Goal: Information Seeking & Learning: Check status

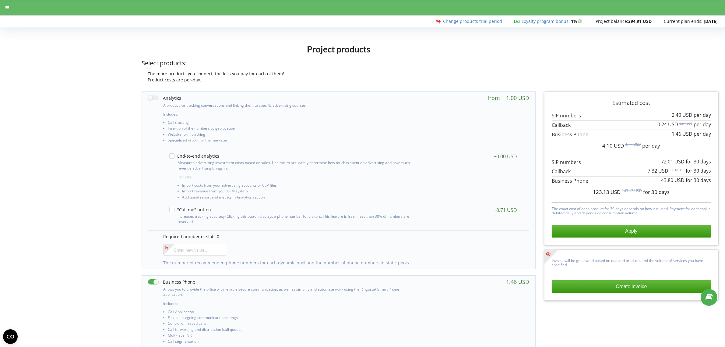
click at [27, 172] on div "Project products Select products: The more products you connect, the less you p…" at bounding box center [362, 326] width 721 height 570
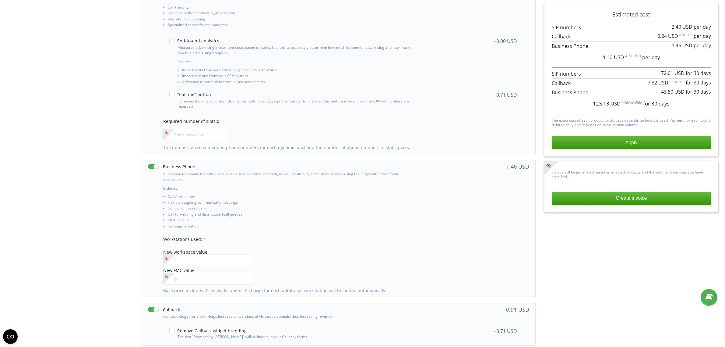
scroll to position [114, 0]
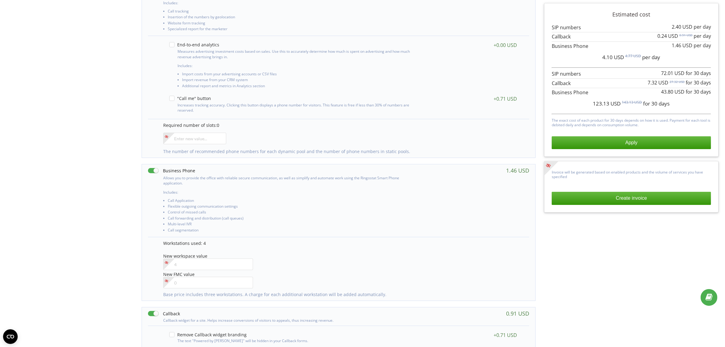
click at [58, 111] on div "Project products Select products: The more products you connect, the less you p…" at bounding box center [362, 214] width 721 height 570
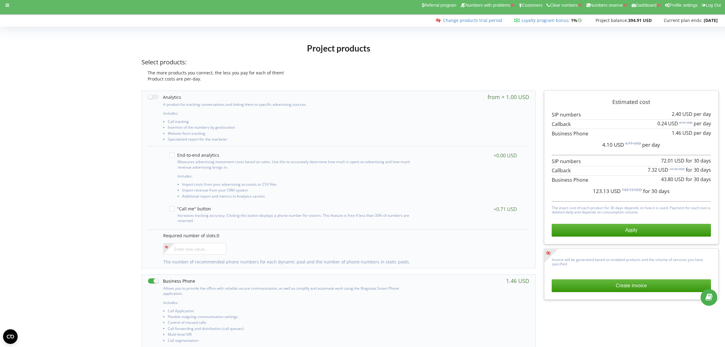
scroll to position [0, 0]
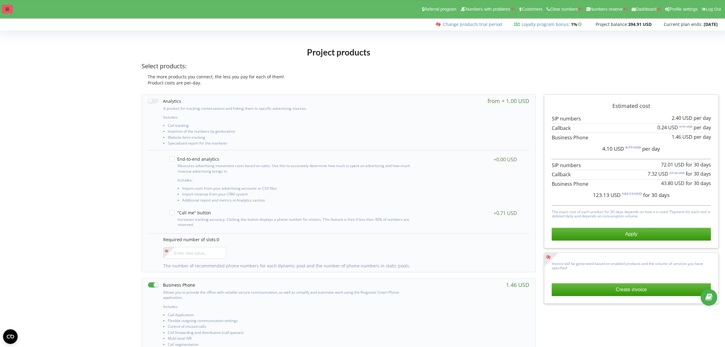
click at [8, 10] on icon at bounding box center [7, 9] width 4 height 4
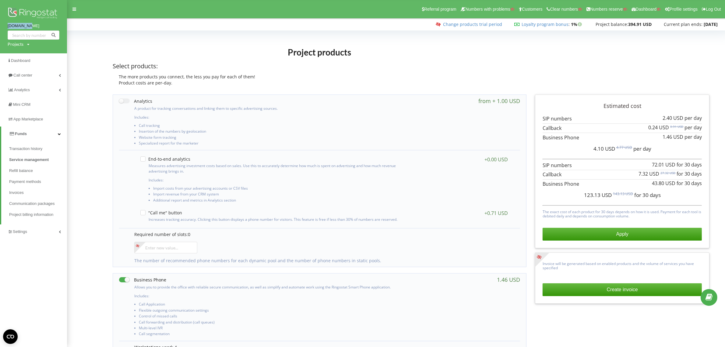
drag, startPoint x: 3, startPoint y: 28, endPoint x: 46, endPoint y: 28, distance: 42.7
click at [46, 28] on div "sofdim.com Projects Search" at bounding box center [33, 26] width 67 height 53
copy link "sofdim.com"
click at [427, 51] on h1 "Project products" at bounding box center [320, 52] width 414 height 11
click at [22, 149] on span "Transaction history" at bounding box center [27, 149] width 37 height 6
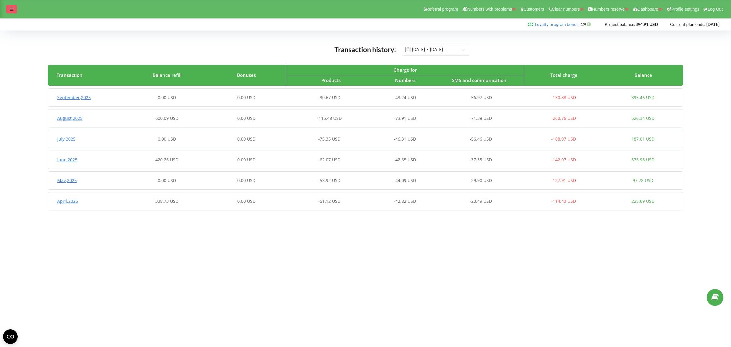
click at [11, 12] on div at bounding box center [11, 9] width 11 height 9
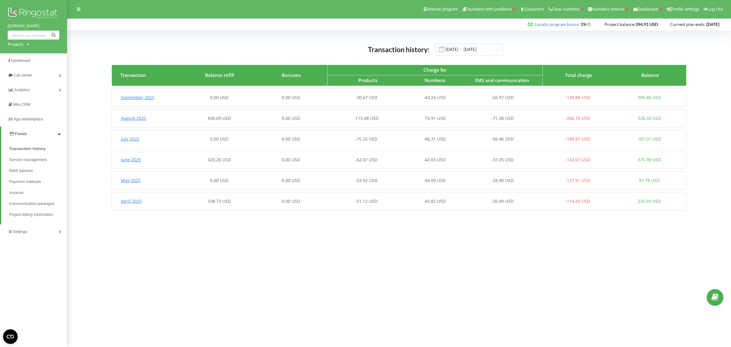
click at [16, 133] on span "Funds" at bounding box center [21, 133] width 12 height 5
click at [20, 128] on link "Funds" at bounding box center [33, 133] width 67 height 15
click at [20, 157] on span "Service management" at bounding box center [29, 160] width 40 height 6
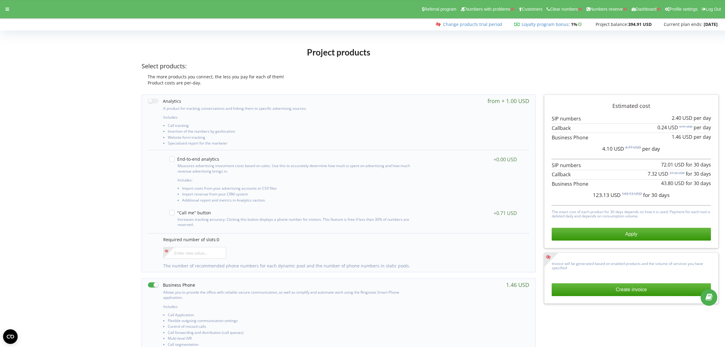
drag, startPoint x: 108, startPoint y: 153, endPoint x: 112, endPoint y: 153, distance: 3.4
click at [108, 153] on div "Project products Select products: The more products you connect, the less you p…" at bounding box center [362, 329] width 721 height 570
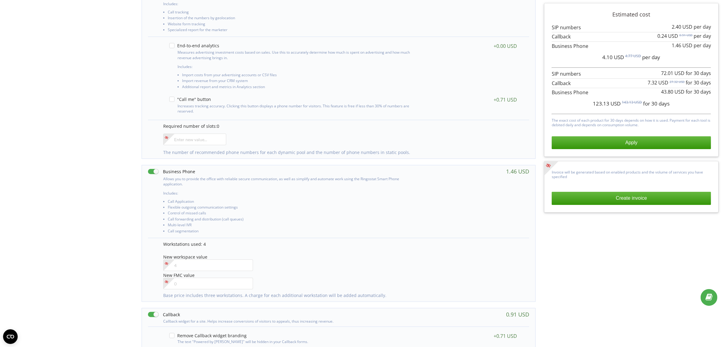
scroll to position [228, 0]
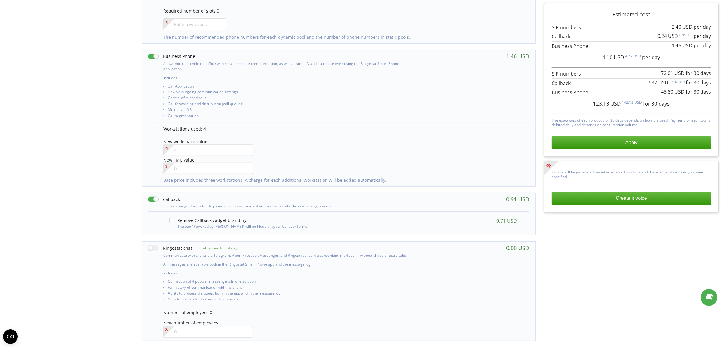
click at [153, 200] on label at bounding box center [164, 199] width 32 height 6
checkbox input "false"
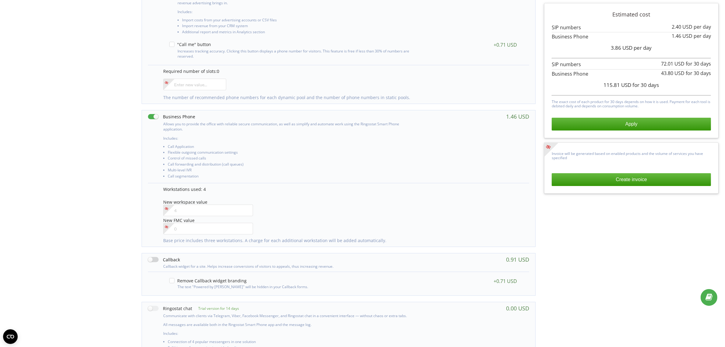
scroll to position [0, 0]
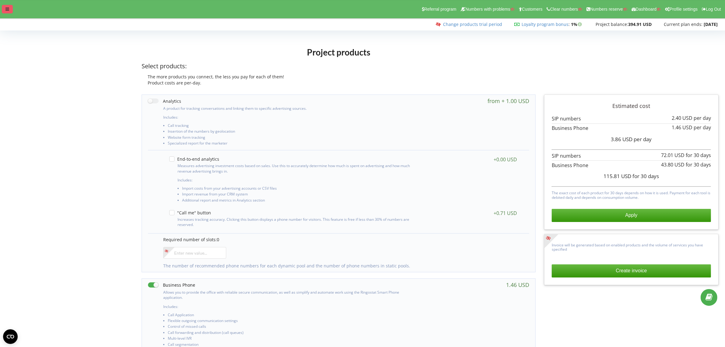
click at [8, 6] on div at bounding box center [7, 9] width 11 height 9
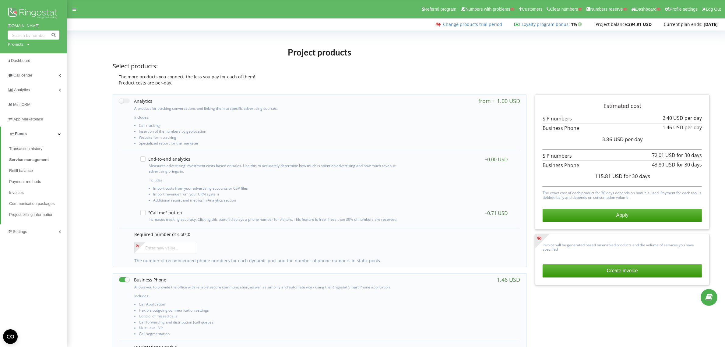
drag, startPoint x: 12, startPoint y: 45, endPoint x: 16, endPoint y: 48, distance: 5.2
click at [12, 45] on div "Projects" at bounding box center [16, 44] width 16 height 6
drag, startPoint x: 23, startPoint y: 56, endPoint x: 38, endPoint y: 58, distance: 15.6
click at [23, 56] on input "text" at bounding box center [26, 56] width 30 height 9
paste input "OLX"
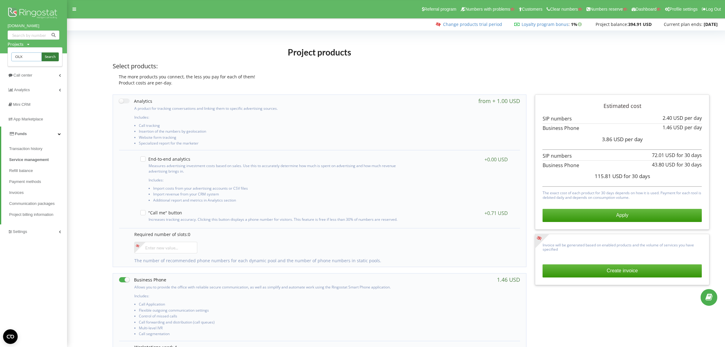
type input "OLX"
click at [54, 54] on span "Search" at bounding box center [50, 56] width 11 height 5
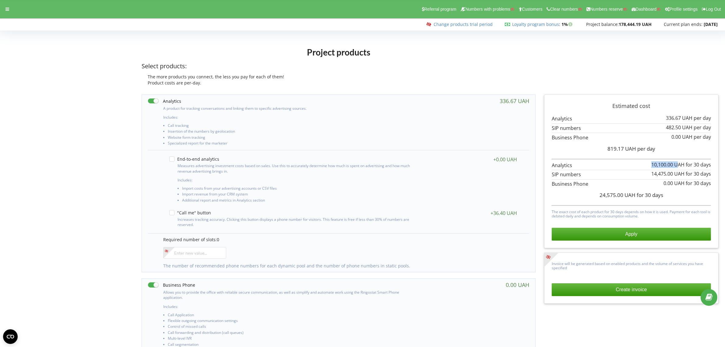
drag, startPoint x: 651, startPoint y: 163, endPoint x: 564, endPoint y: 132, distance: 93.2
click at [677, 164] on span "10,100.00 UAH" at bounding box center [668, 164] width 33 height 7
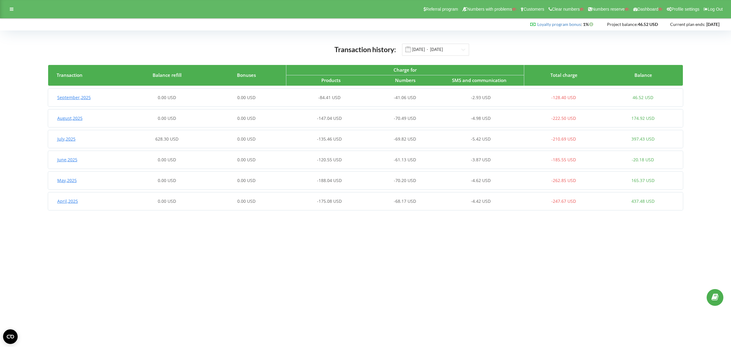
click at [199, 138] on div "628.30 USD" at bounding box center [166, 139] width 79 height 6
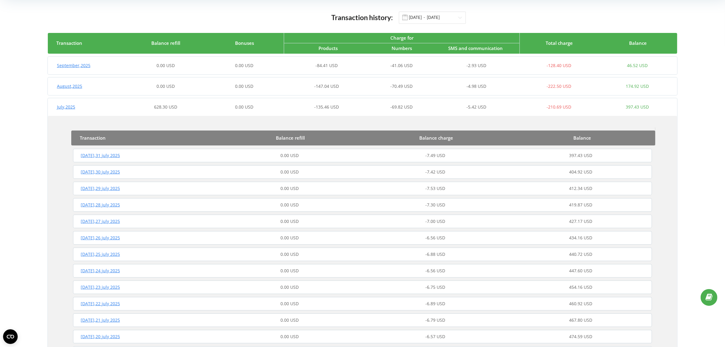
scroll to position [76, 0]
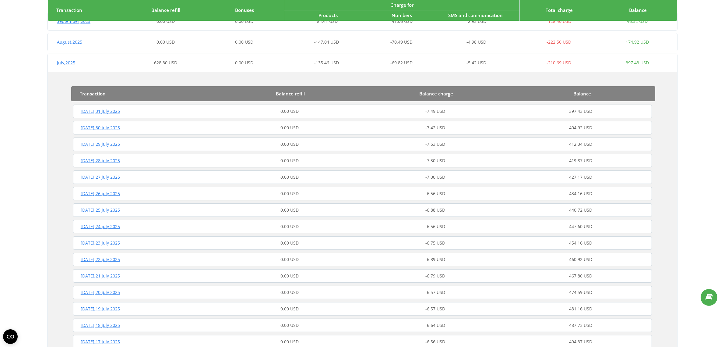
click at [322, 111] on div "0.00 USD" at bounding box center [290, 111] width 146 height 6
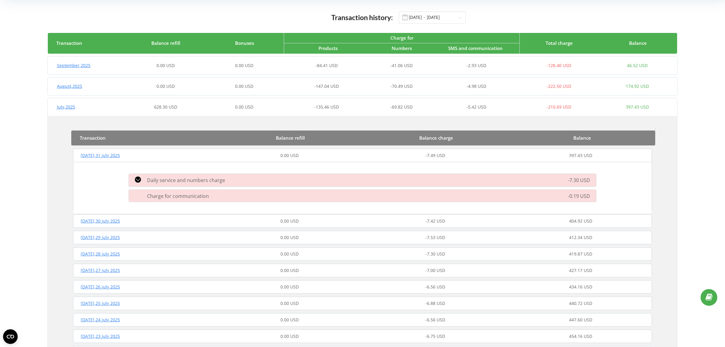
scroll to position [0, 0]
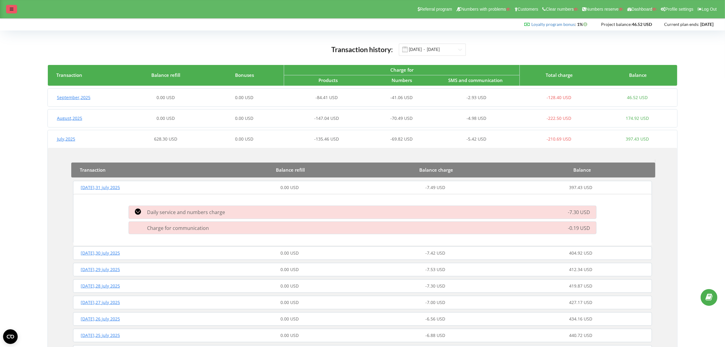
click at [12, 7] on icon at bounding box center [12, 9] width 4 height 4
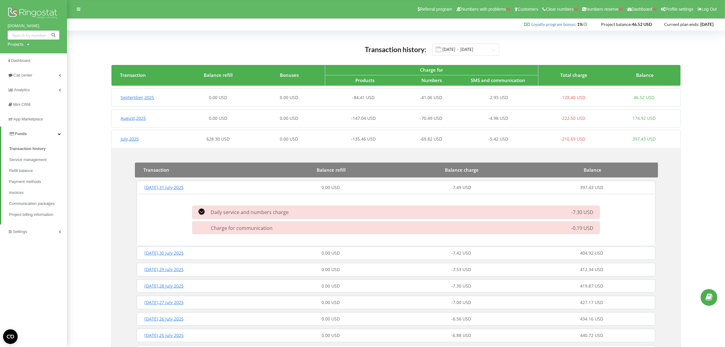
click at [383, 97] on div "-84.41 USD" at bounding box center [360, 97] width 71 height 6
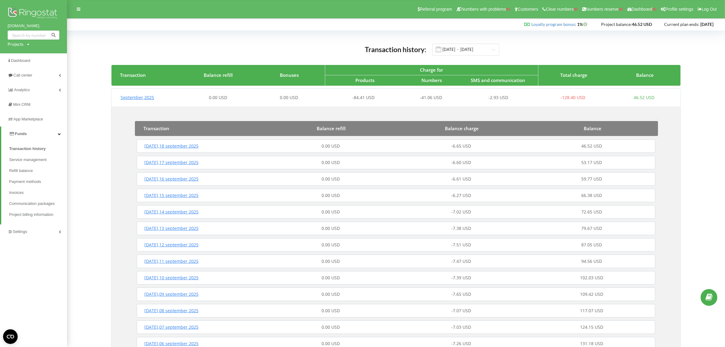
click at [370, 144] on div "0.00 USD" at bounding box center [331, 146] width 130 height 6
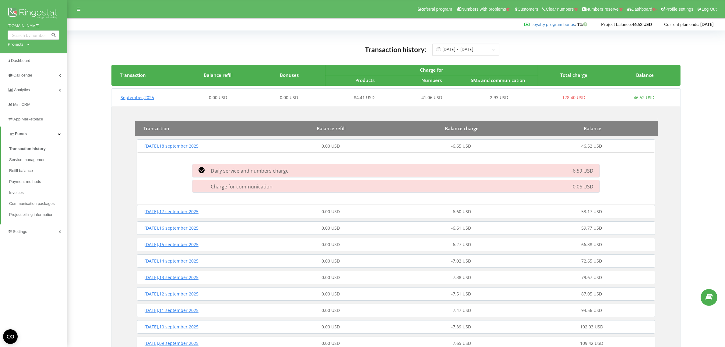
click at [351, 168] on div "Daily service and numbers charge" at bounding box center [331, 170] width 285 height 7
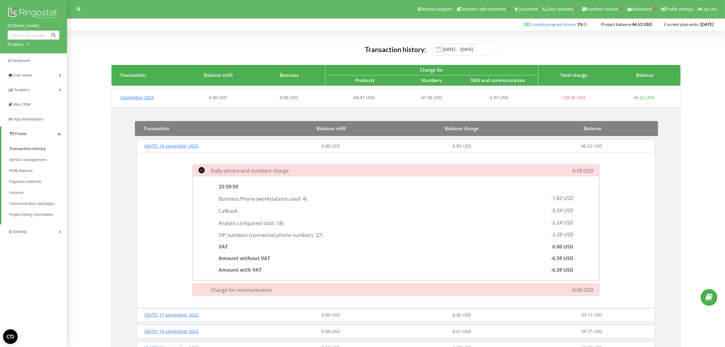
drag, startPoint x: 247, startPoint y: 200, endPoint x: 249, endPoint y: 203, distance: 4.0
click at [301, 203] on div "Business Phone ( workstations used: 4 ) -1.82 USD" at bounding box center [395, 198] width 363 height 12
drag, startPoint x: 222, startPoint y: 208, endPoint x: 250, endPoint y: 208, distance: 28.3
click at [248, 208] on p "Callback" at bounding box center [305, 210] width 173 height 9
drag, startPoint x: 255, startPoint y: 222, endPoint x: 266, endPoint y: 224, distance: 11.2
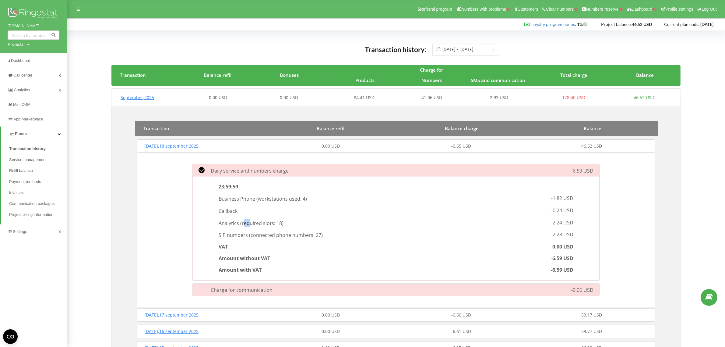
click at [265, 224] on span "required slots:" at bounding box center [259, 222] width 34 height 7
drag, startPoint x: 256, startPoint y: 240, endPoint x: 283, endPoint y: 238, distance: 26.6
click at [275, 239] on div "SIP numbers ( connected phone numbers: 27 ) -2.28 USD" at bounding box center [395, 234] width 363 height 12
click at [371, 238] on p "SIP numbers ( connected phone numbers: 27 )" at bounding box center [305, 234] width 173 height 9
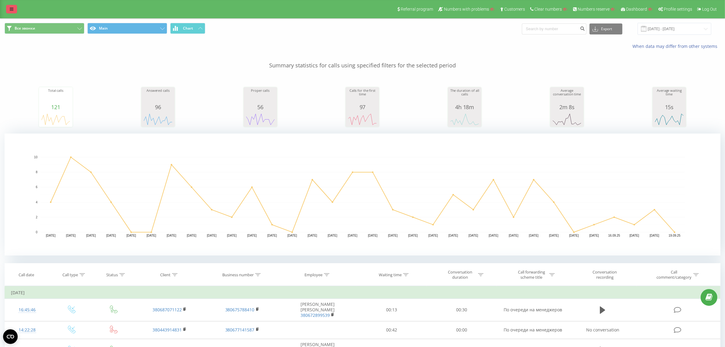
click at [9, 7] on link at bounding box center [11, 9] width 11 height 9
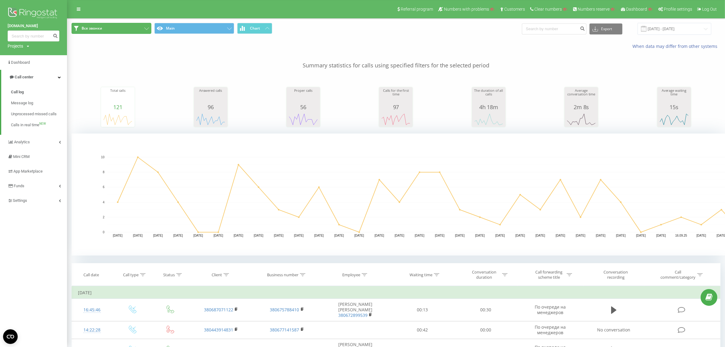
click at [111, 29] on button "Все звонки" at bounding box center [112, 28] width 80 height 11
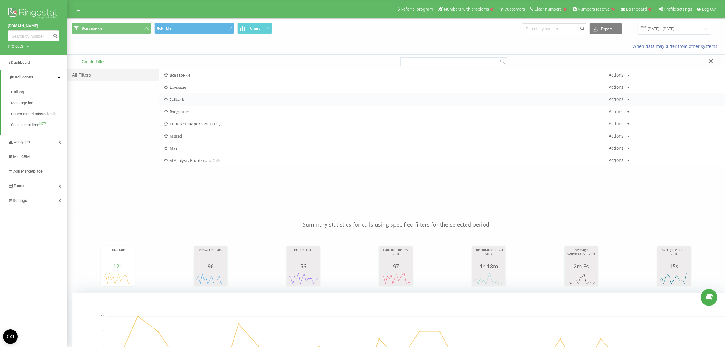
click at [185, 98] on span "Callback" at bounding box center [386, 99] width 445 height 4
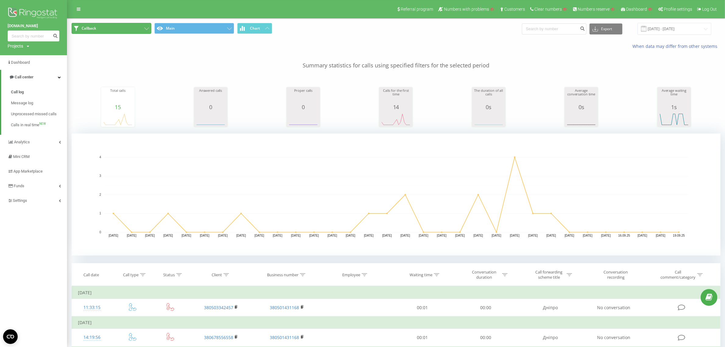
click at [88, 27] on span "Callback" at bounding box center [89, 28] width 15 height 5
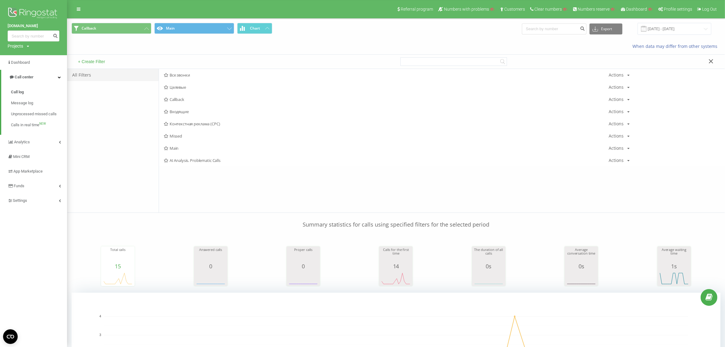
click at [183, 45] on div "When data may differ from other systems" at bounding box center [396, 46] width 658 height 15
click at [19, 199] on span "Settings" at bounding box center [20, 200] width 14 height 5
click at [15, 117] on link "App Marketplace" at bounding box center [33, 121] width 67 height 15
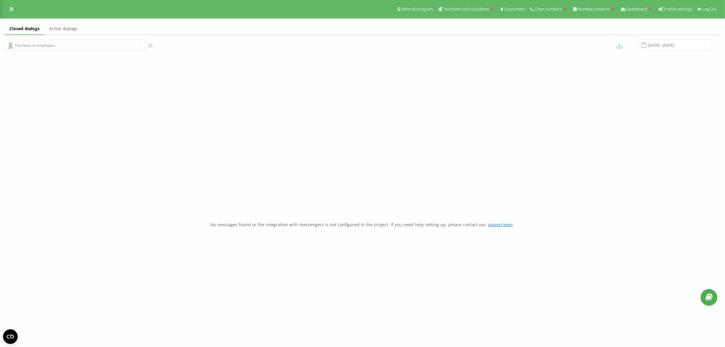
click at [68, 30] on link "Active dialogs" at bounding box center [63, 29] width 38 height 12
click at [25, 28] on link "Closed dialogs" at bounding box center [24, 29] width 39 height 12
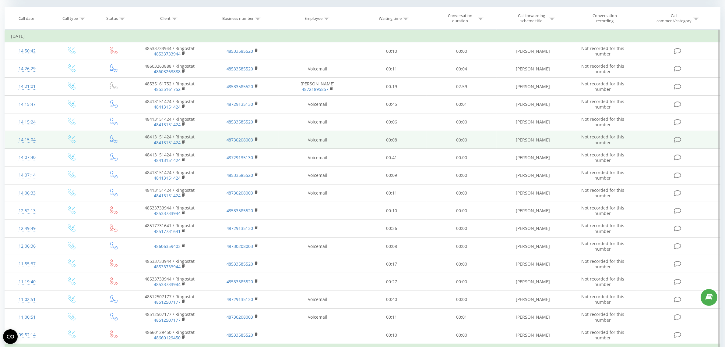
scroll to position [228, 0]
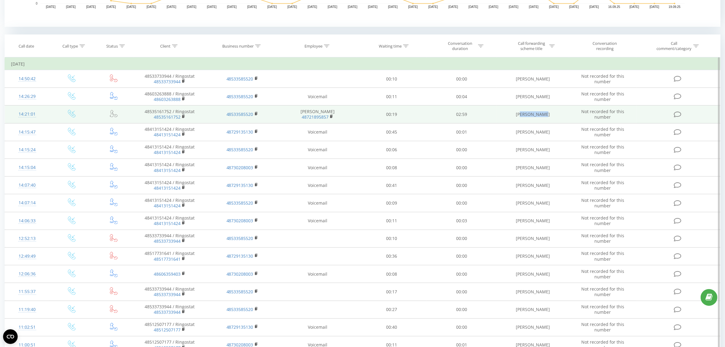
drag, startPoint x: 525, startPoint y: 113, endPoint x: 545, endPoint y: 114, distance: 19.8
click at [545, 114] on td "[PERSON_NAME]" at bounding box center [533, 114] width 73 height 18
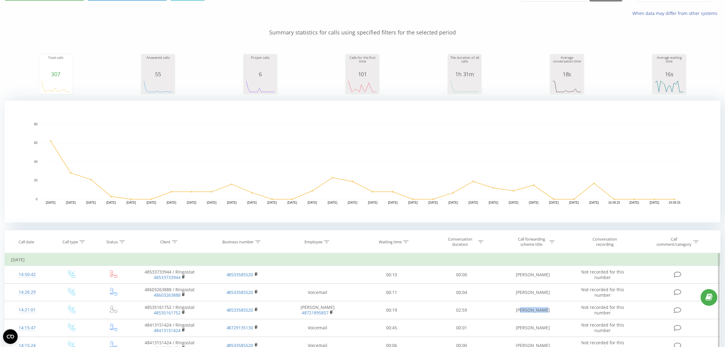
scroll to position [0, 0]
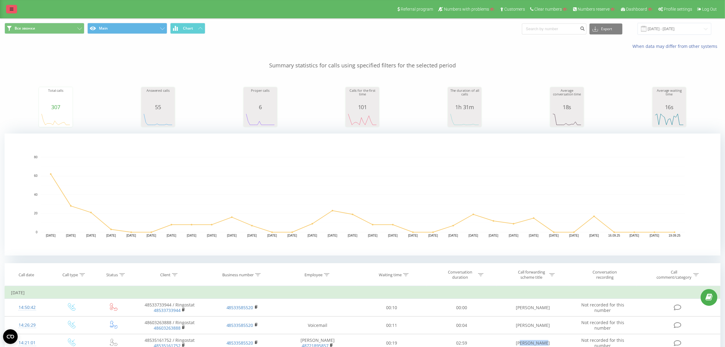
click at [9, 5] on link at bounding box center [11, 9] width 11 height 9
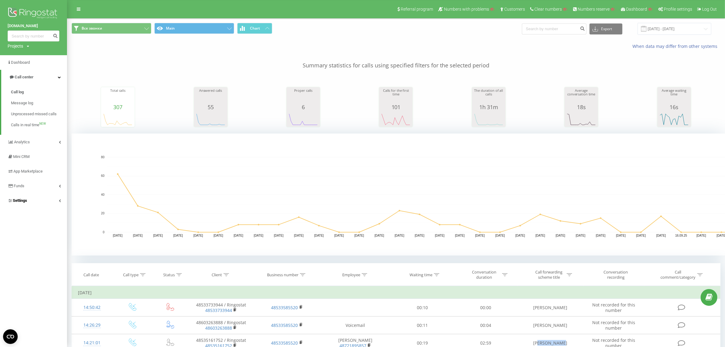
click at [23, 198] on span "Settings" at bounding box center [20, 200] width 14 height 5
click at [25, 179] on span "VirtualPBX" at bounding box center [25, 180] width 19 height 6
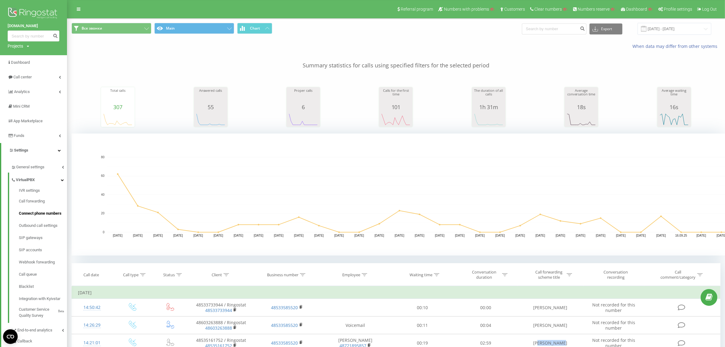
click at [37, 213] on span "Connect phone numbers" at bounding box center [40, 213] width 43 height 6
